Goal: Check status: Check status

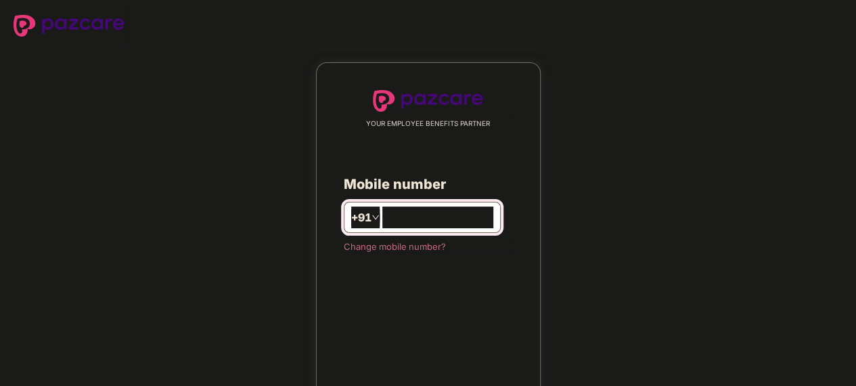
click at [423, 208] on input "number" at bounding box center [437, 217] width 111 height 22
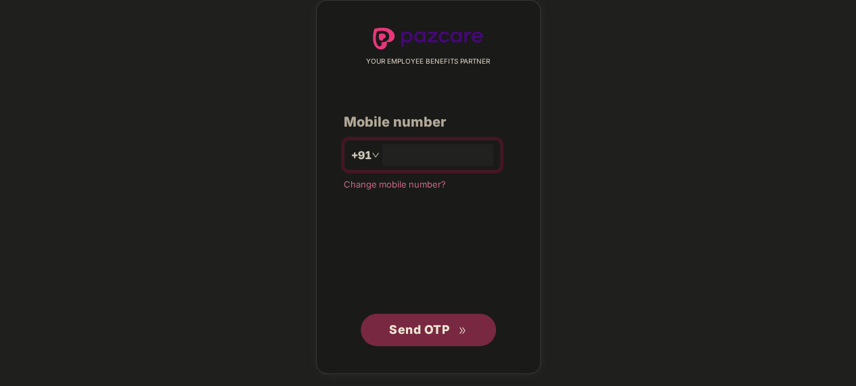
type input "**********"
click at [436, 320] on span "Send OTP" at bounding box center [428, 329] width 78 height 19
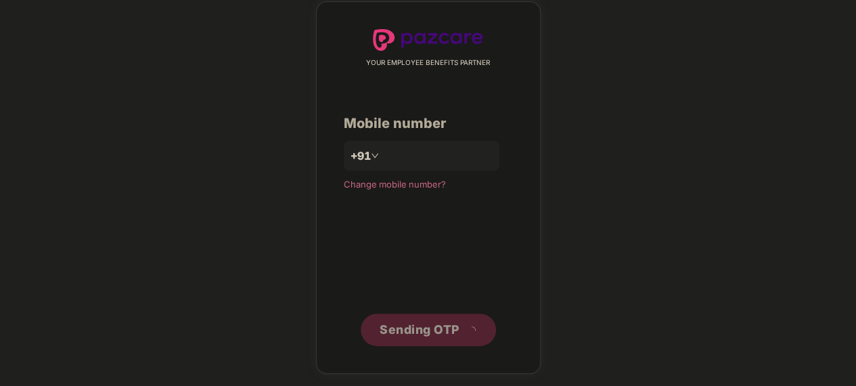
scroll to position [55, 0]
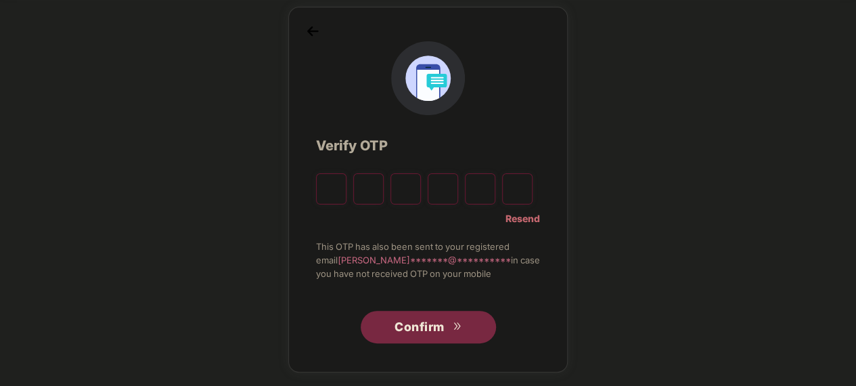
type input "*"
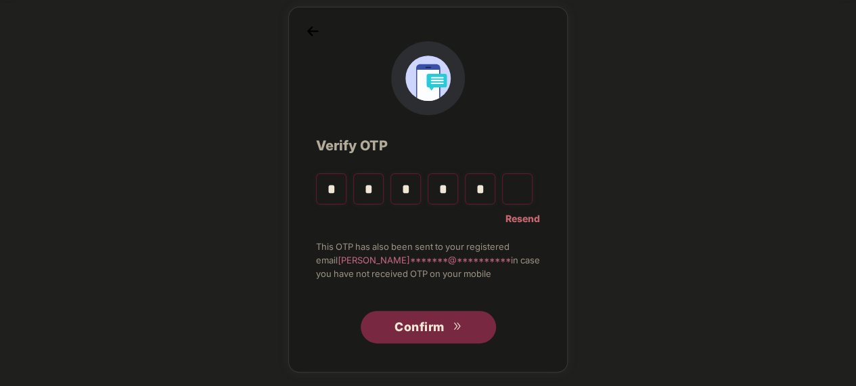
type input "*"
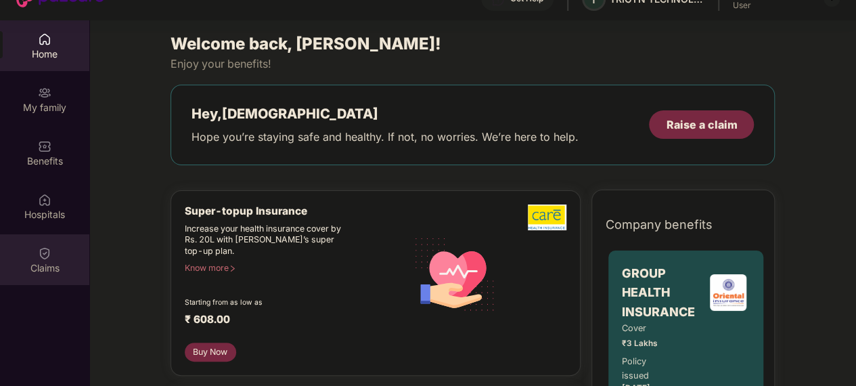
click at [38, 252] on img at bounding box center [45, 253] width 14 height 14
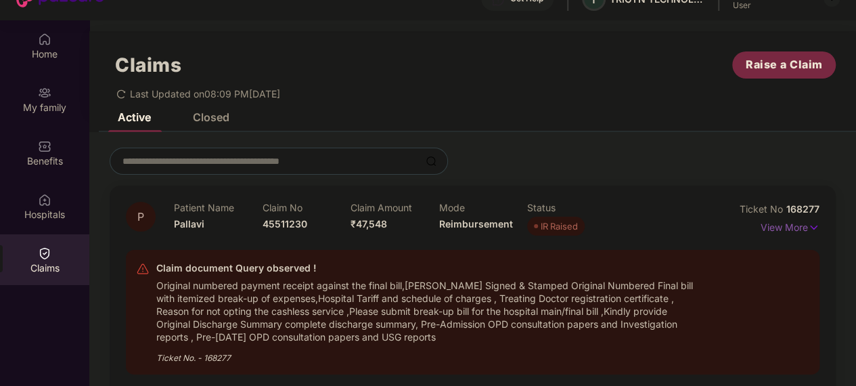
scroll to position [86, 0]
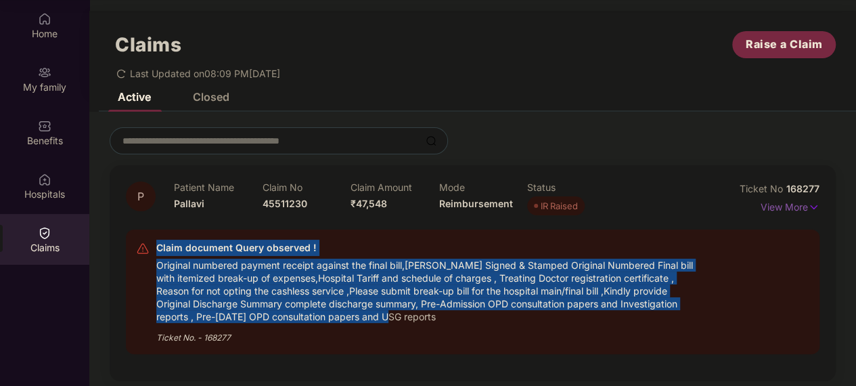
drag, startPoint x: 156, startPoint y: 239, endPoint x: 445, endPoint y: 308, distance: 297.1
click at [445, 308] on div "Claim document Query observed ! Original numbered payment receipt against the f…" at bounding box center [426, 292] width 541 height 104
copy div "Claim document Query observed ! Original numbered payment receipt against the f…"
click at [485, 286] on div "Original numbered payment receipt against the final bill,[PERSON_NAME] Signed &…" at bounding box center [426, 289] width 541 height 67
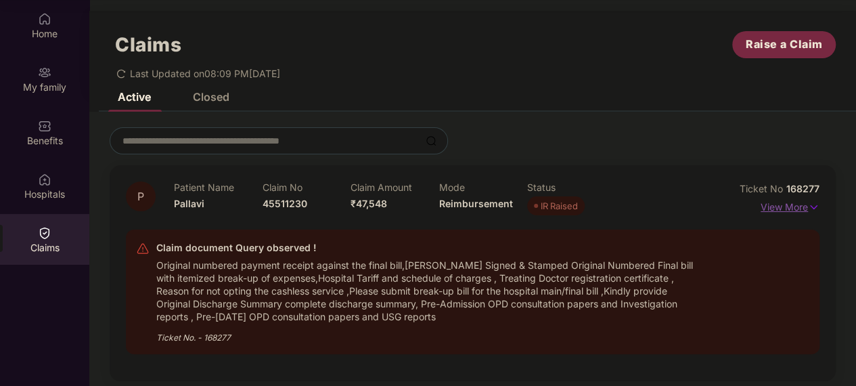
click at [791, 197] on p "View More" at bounding box center [790, 205] width 59 height 18
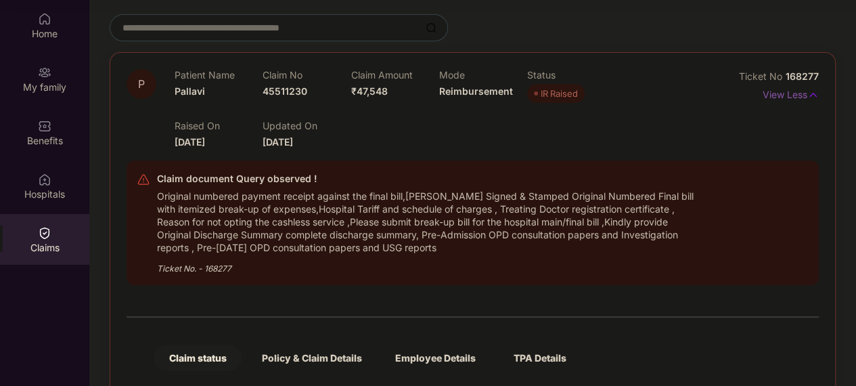
scroll to position [112, 0]
